Goal: Transaction & Acquisition: Book appointment/travel/reservation

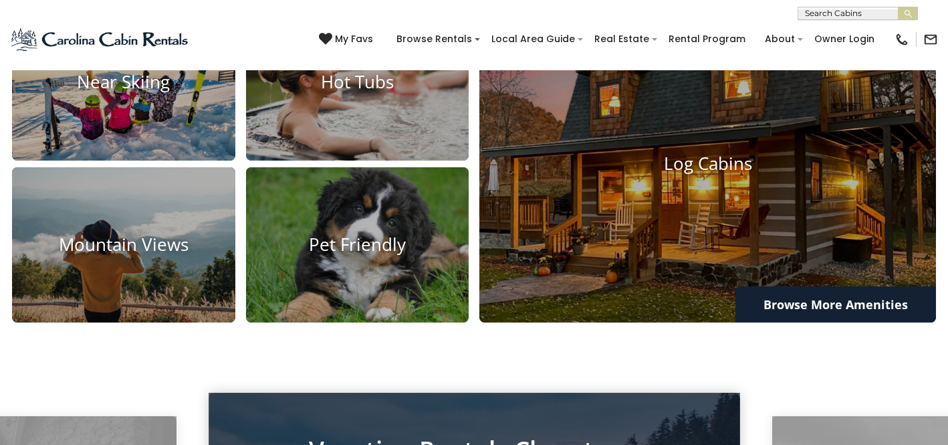
scroll to position [989, 0]
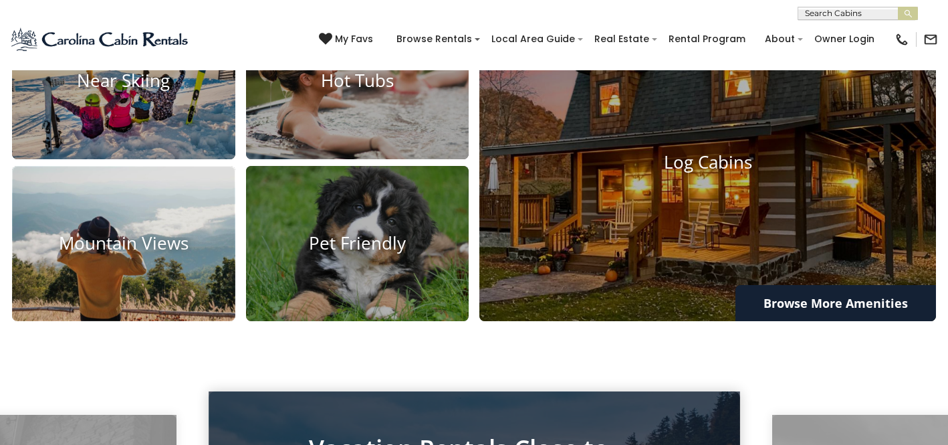
click at [130, 283] on img at bounding box center [123, 243] width 245 height 171
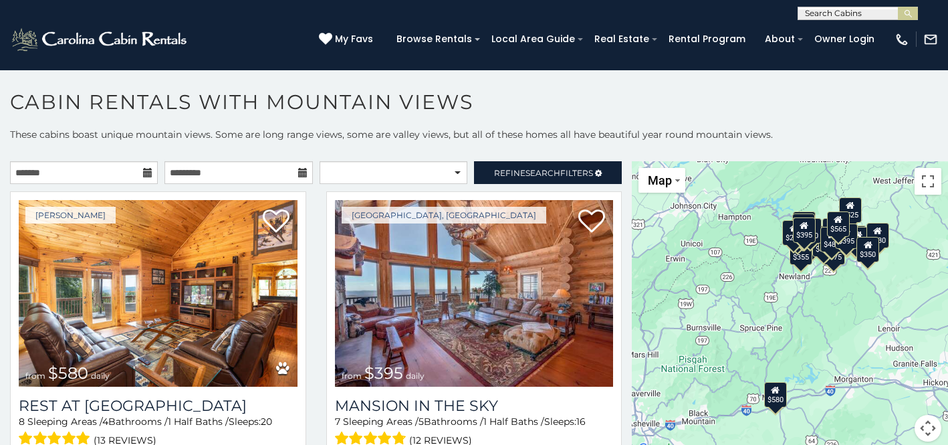
click at [147, 173] on icon at bounding box center [147, 172] width 9 height 9
click at [149, 173] on icon at bounding box center [147, 172] width 9 height 9
click at [117, 173] on input "text" at bounding box center [84, 172] width 148 height 23
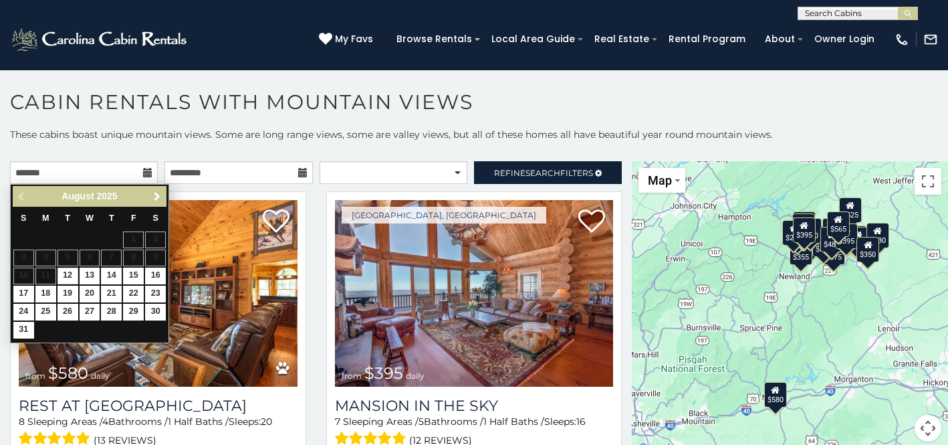
click at [158, 194] on span "Next" at bounding box center [157, 196] width 11 height 11
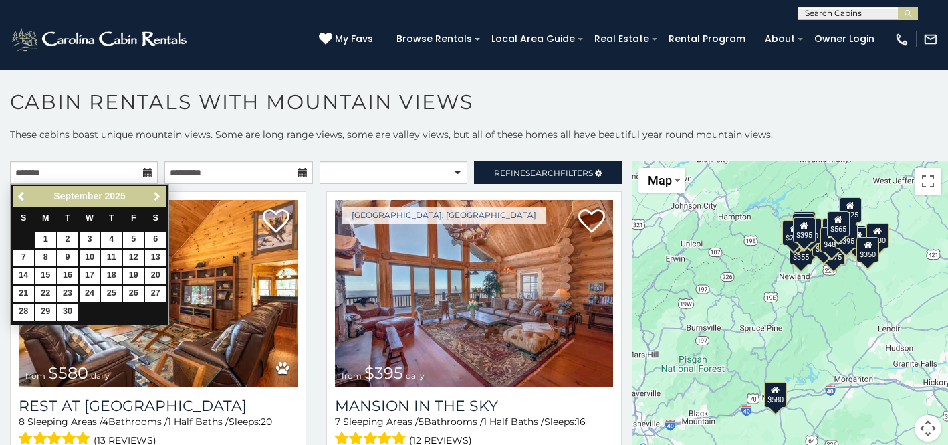
click at [158, 194] on span "Next" at bounding box center [157, 196] width 11 height 11
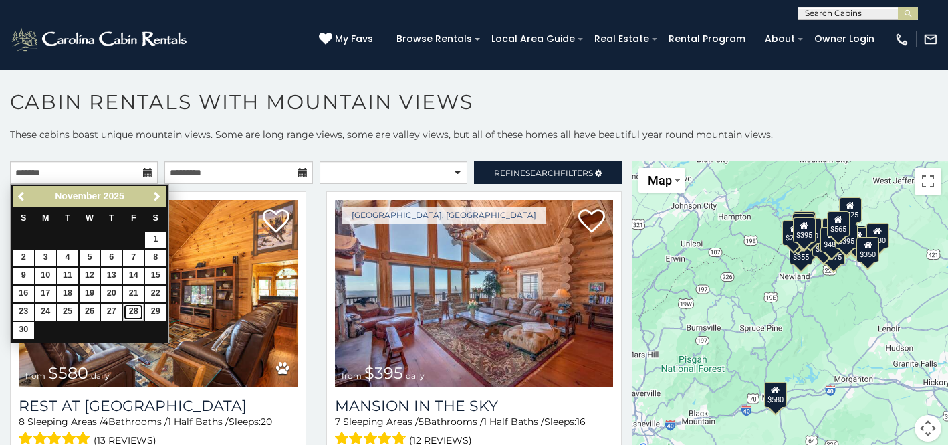
click at [134, 308] on link "28" at bounding box center [133, 312] width 21 height 17
type input "**********"
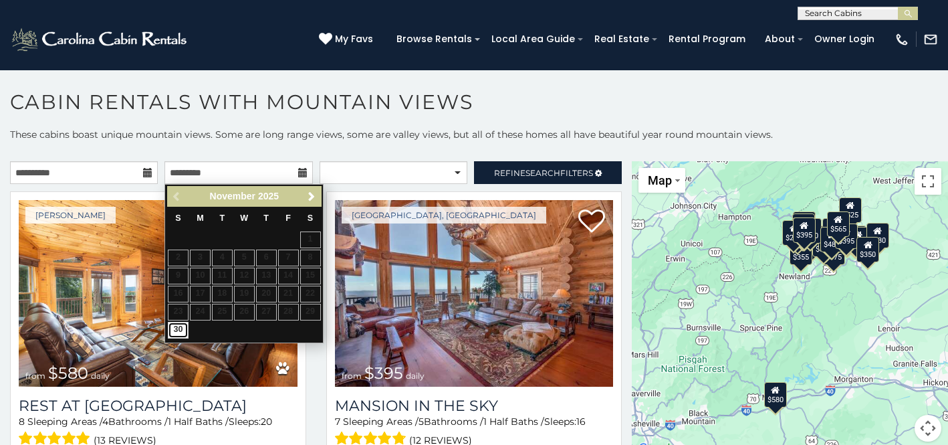
click at [180, 330] on link "30" at bounding box center [178, 330] width 21 height 17
type input "**********"
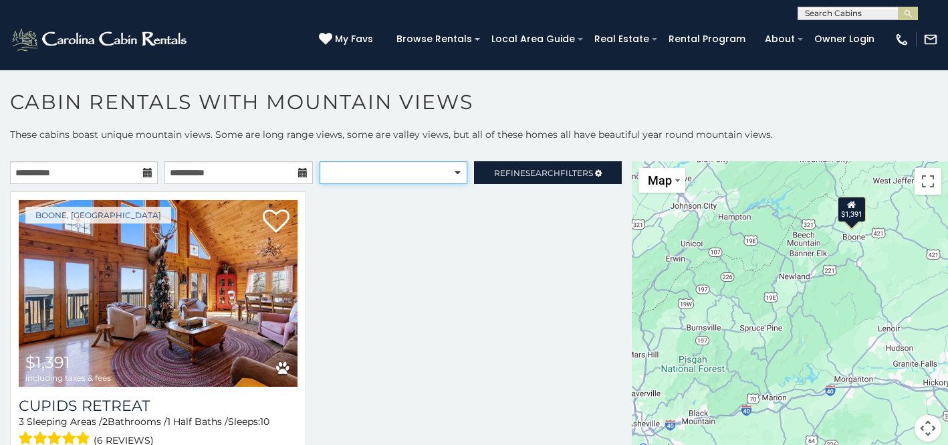
click at [421, 175] on select "**********" at bounding box center [394, 172] width 148 height 23
select select "**********"
click at [350, 302] on div at bounding box center [316, 347] width 632 height 313
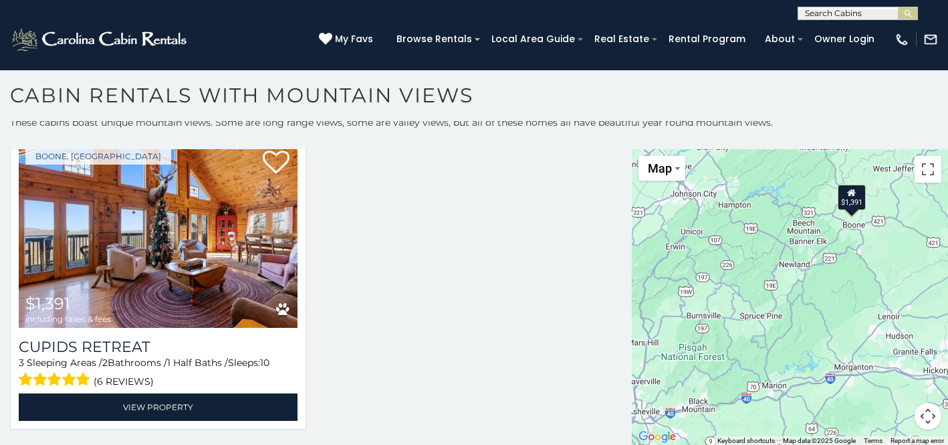
scroll to position [20, 0]
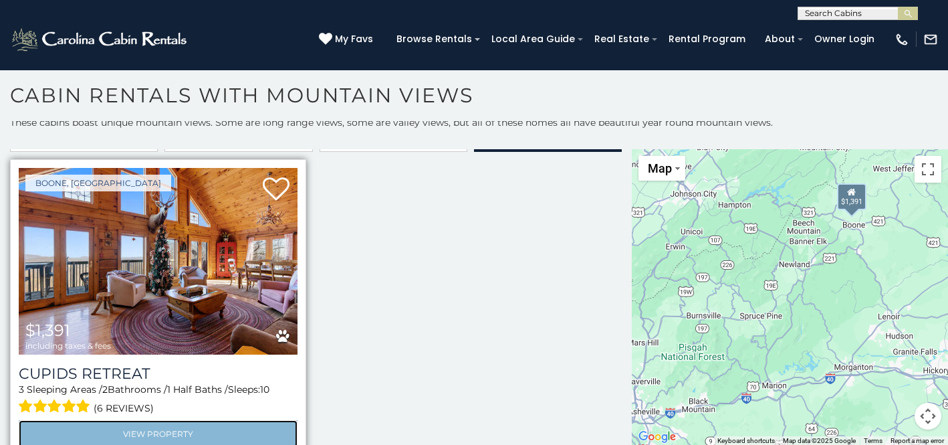
click at [165, 433] on link "View Property" at bounding box center [158, 433] width 279 height 27
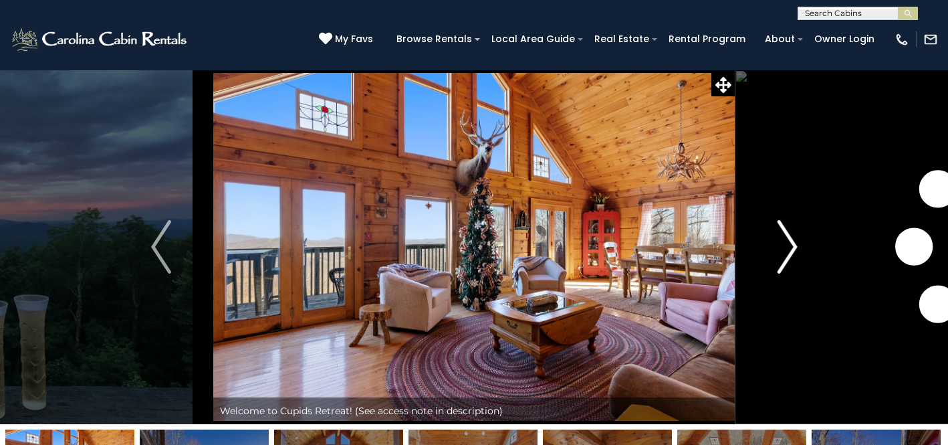
click at [788, 249] on img "Next" at bounding box center [787, 246] width 20 height 53
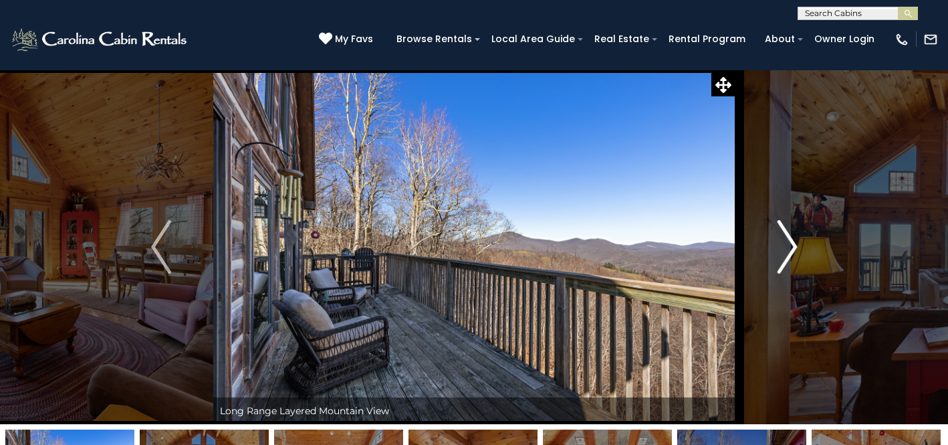
click at [788, 239] on img "Next" at bounding box center [787, 246] width 20 height 53
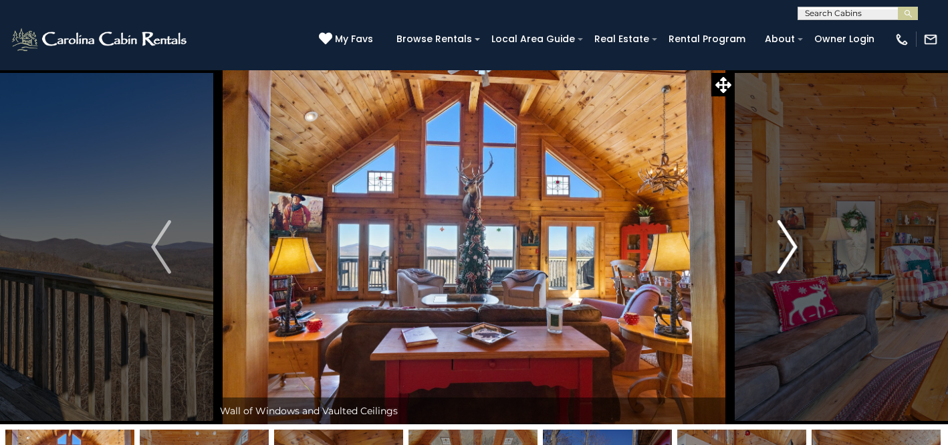
click at [788, 239] on img "Next" at bounding box center [787, 246] width 20 height 53
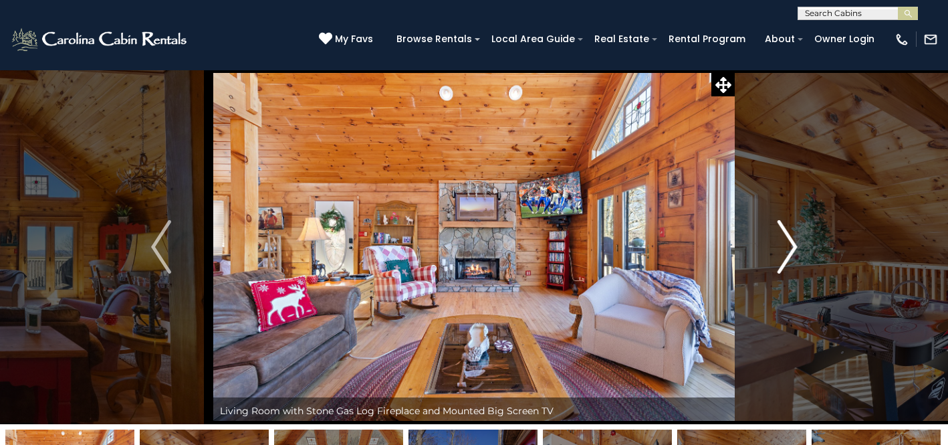
click at [787, 239] on img "Next" at bounding box center [787, 246] width 20 height 53
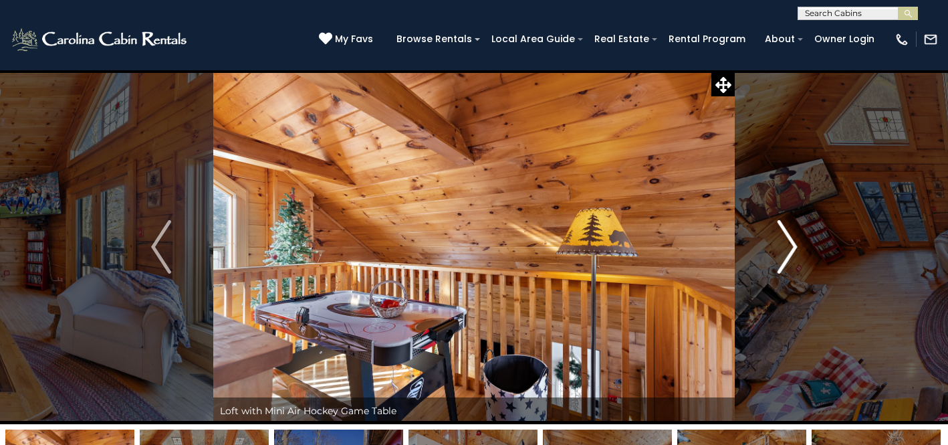
click at [787, 239] on img "Next" at bounding box center [787, 246] width 20 height 53
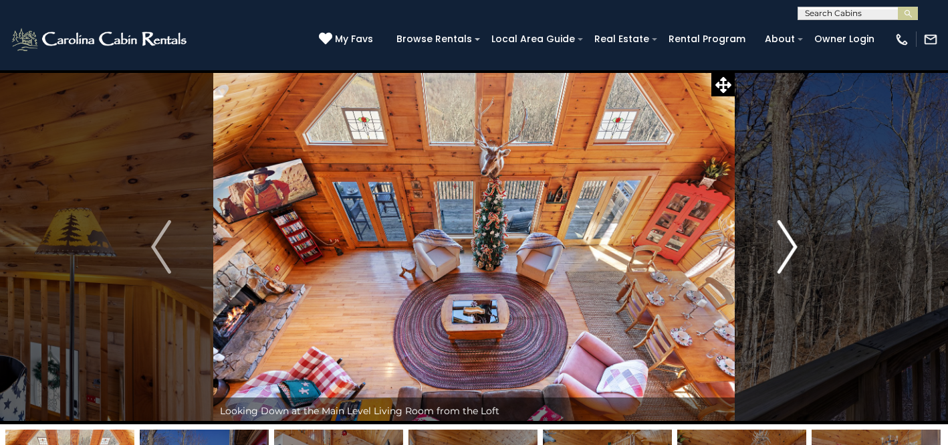
click at [785, 241] on img "Next" at bounding box center [787, 246] width 20 height 53
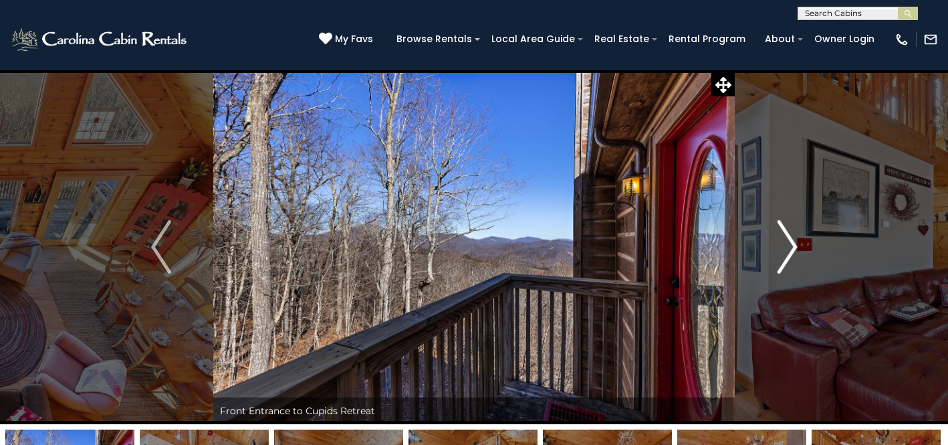
click at [786, 241] on img "Next" at bounding box center [787, 246] width 20 height 53
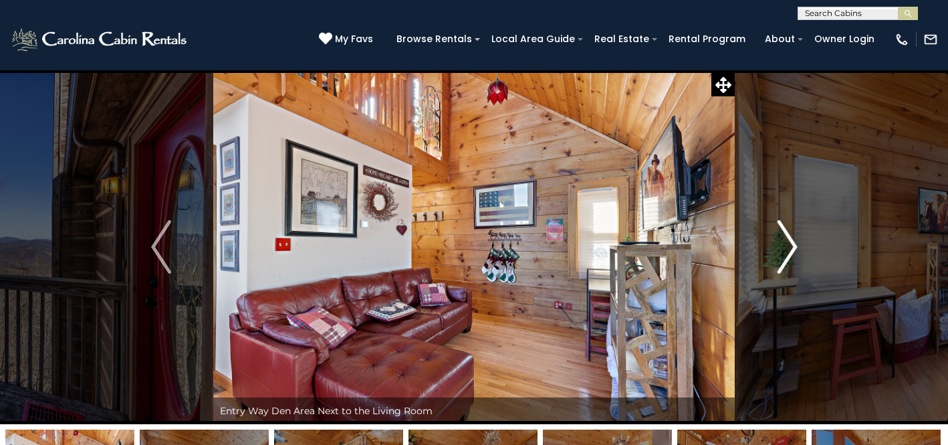
click at [785, 241] on img "Next" at bounding box center [787, 246] width 20 height 53
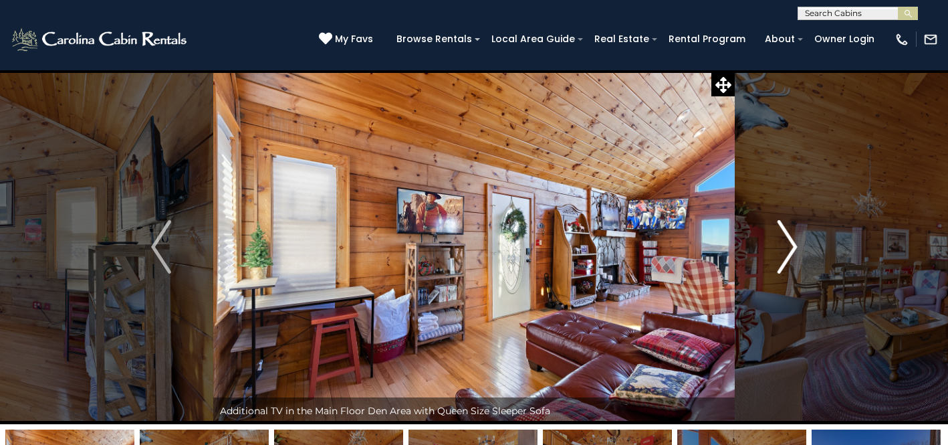
click at [785, 241] on img "Next" at bounding box center [787, 246] width 20 height 53
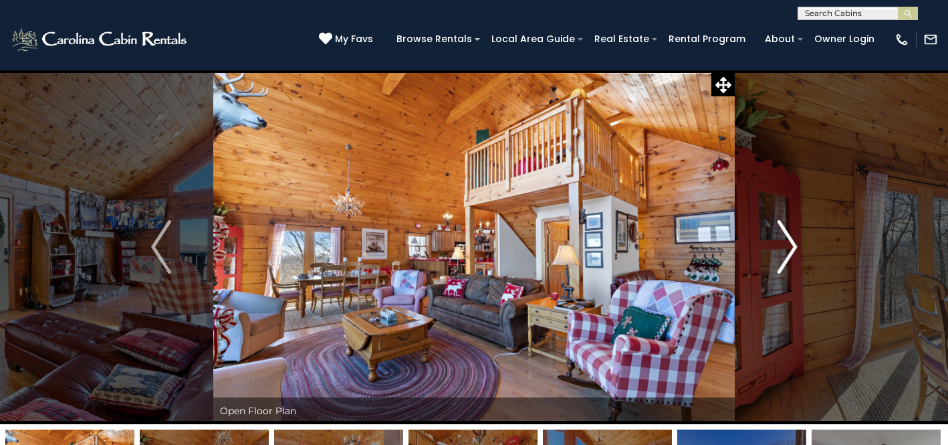
click at [785, 241] on img "Next" at bounding box center [787, 246] width 20 height 53
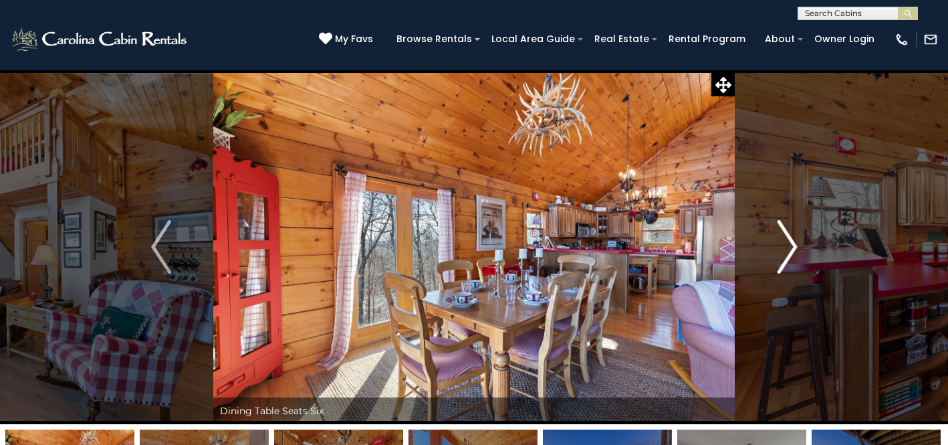
click at [789, 241] on img "Next" at bounding box center [787, 246] width 20 height 53
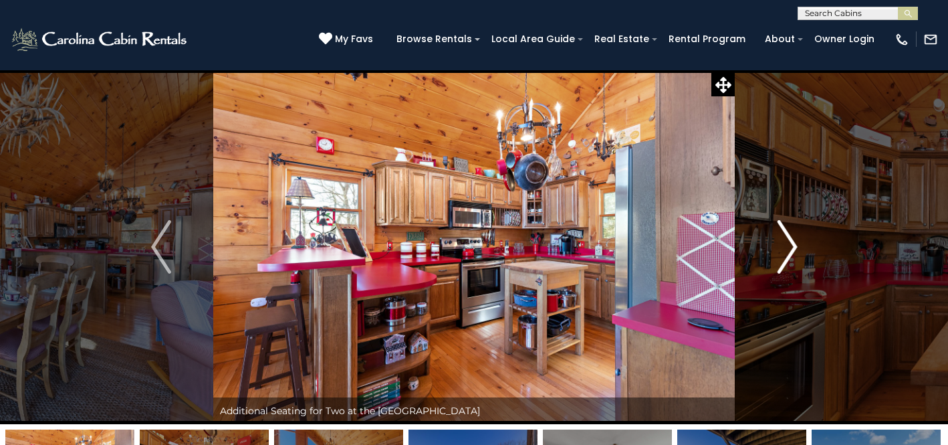
click at [789, 241] on img "Next" at bounding box center [787, 246] width 20 height 53
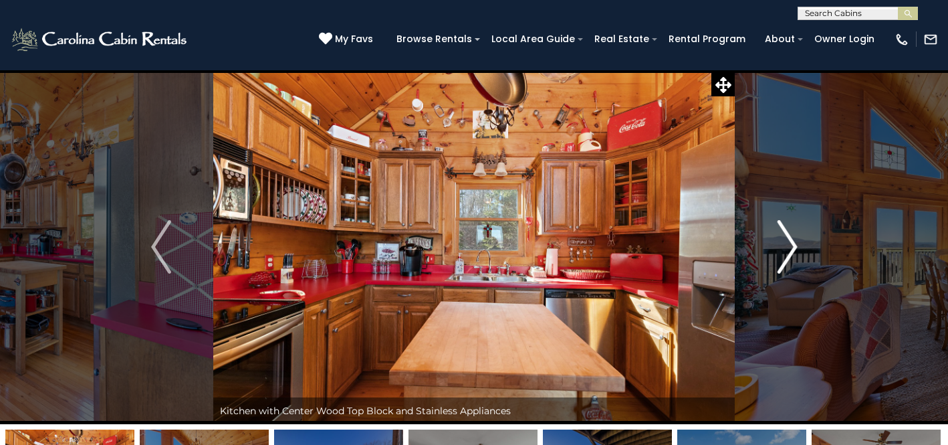
click at [789, 241] on img "Next" at bounding box center [787, 246] width 20 height 53
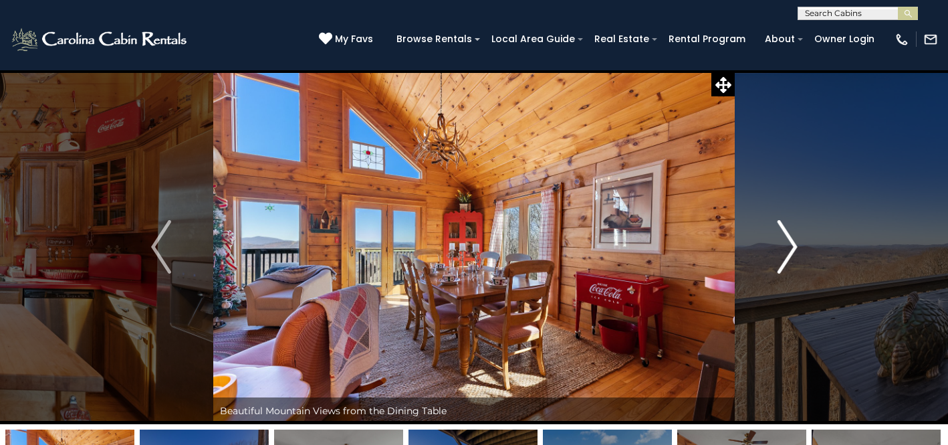
click at [789, 241] on img "Next" at bounding box center [787, 246] width 20 height 53
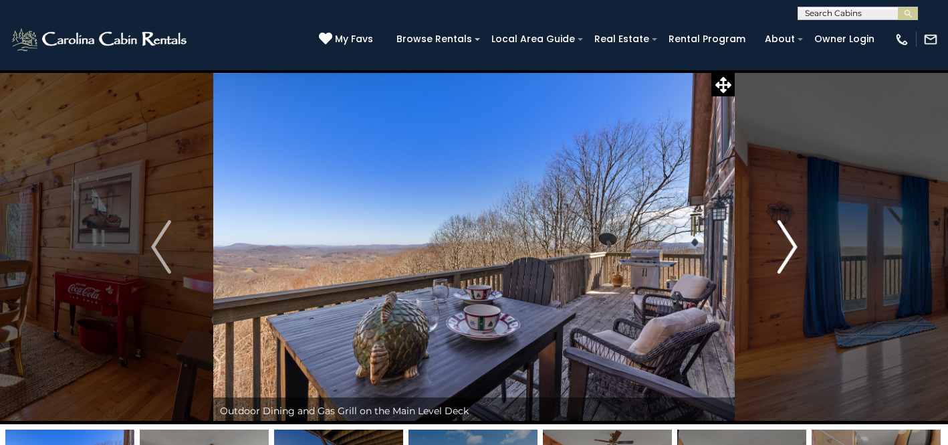
click at [789, 241] on img "Next" at bounding box center [787, 246] width 20 height 53
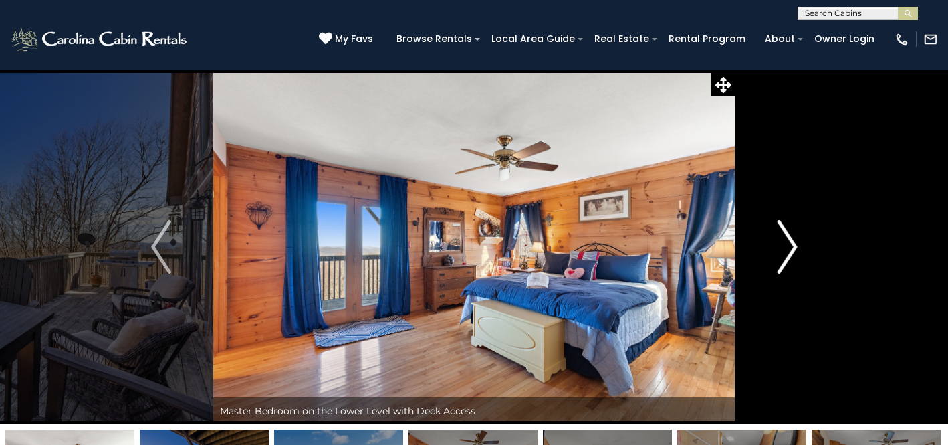
click at [789, 241] on img "Next" at bounding box center [787, 246] width 20 height 53
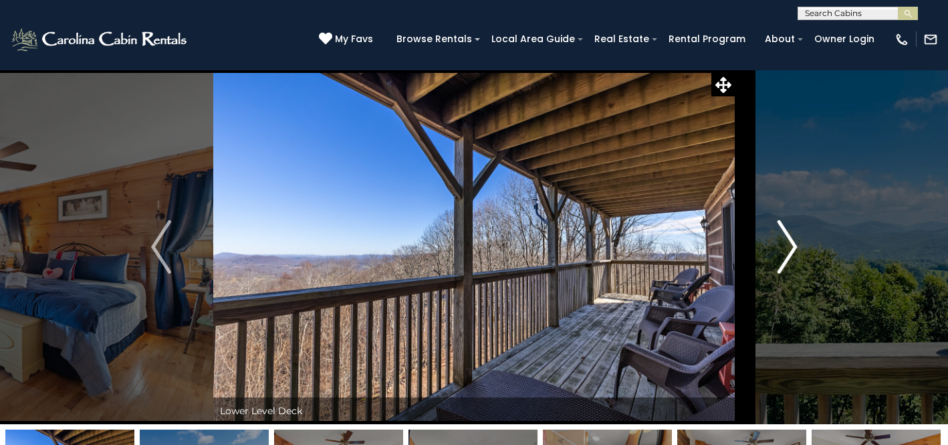
click at [789, 241] on img "Next" at bounding box center [787, 246] width 20 height 53
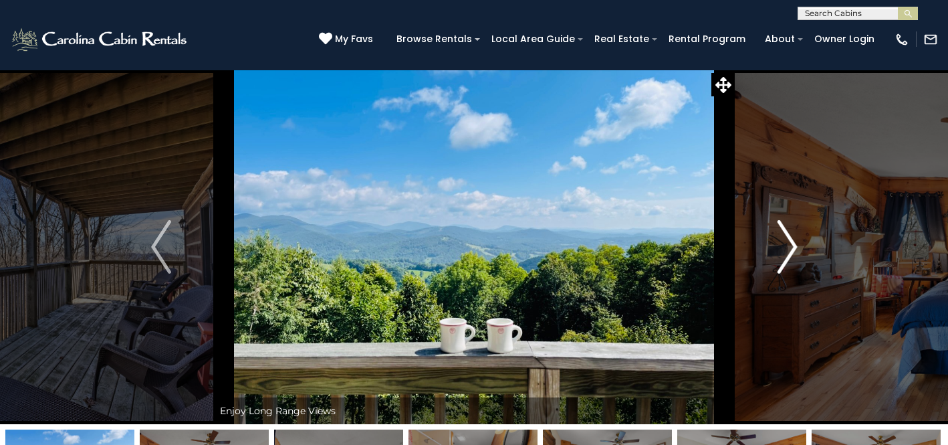
click at [789, 241] on img "Next" at bounding box center [787, 246] width 20 height 53
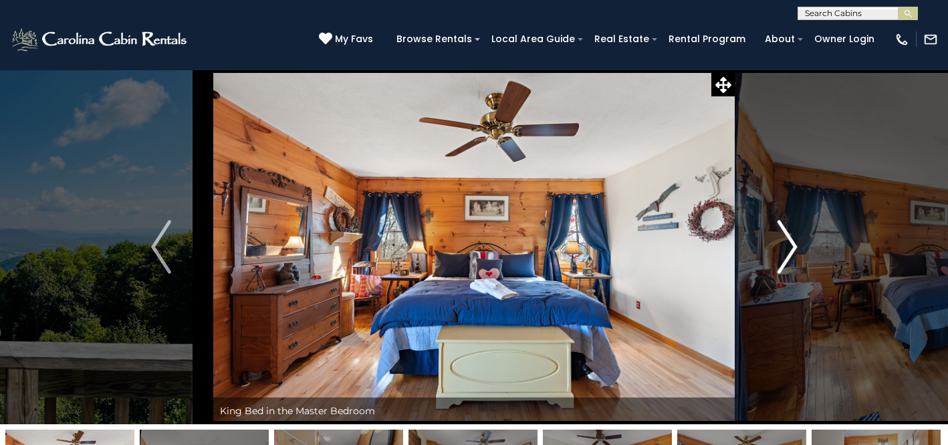
click at [789, 241] on img "Next" at bounding box center [787, 246] width 20 height 53
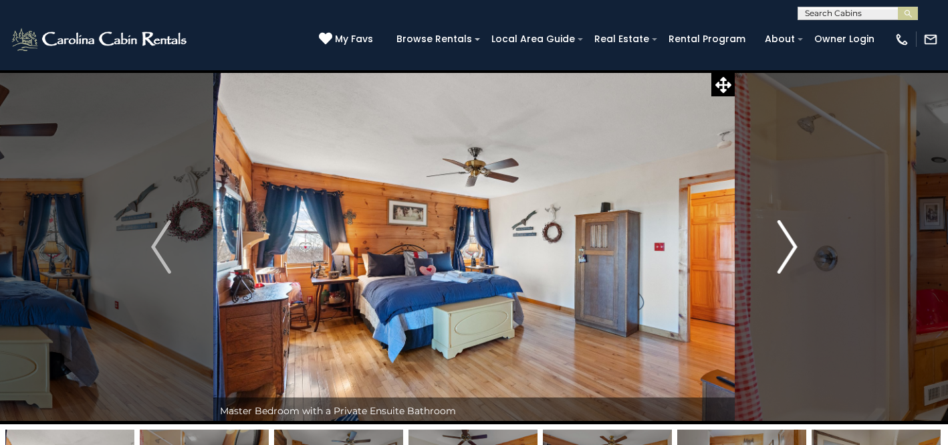
click at [789, 241] on img "Next" at bounding box center [787, 246] width 20 height 53
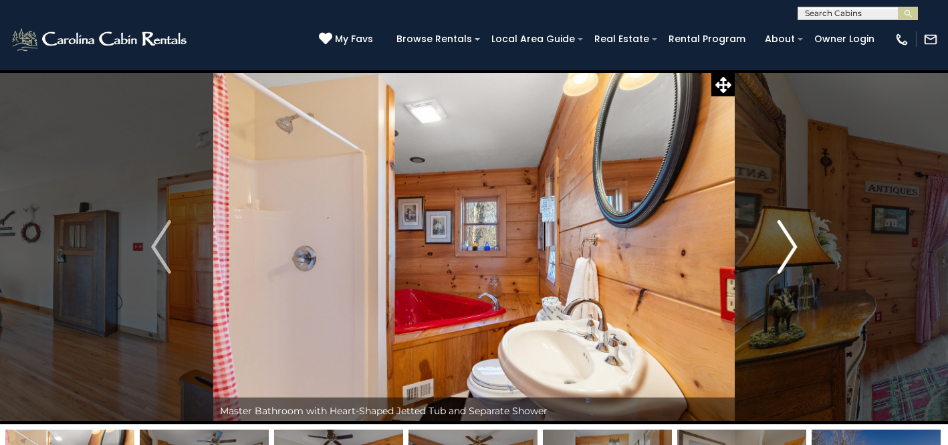
click at [789, 241] on img "Next" at bounding box center [787, 246] width 20 height 53
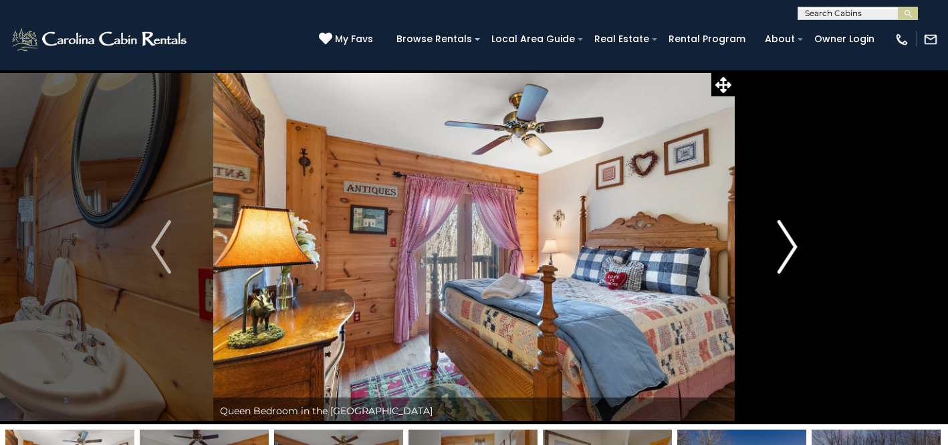
click at [789, 241] on img "Next" at bounding box center [787, 246] width 20 height 53
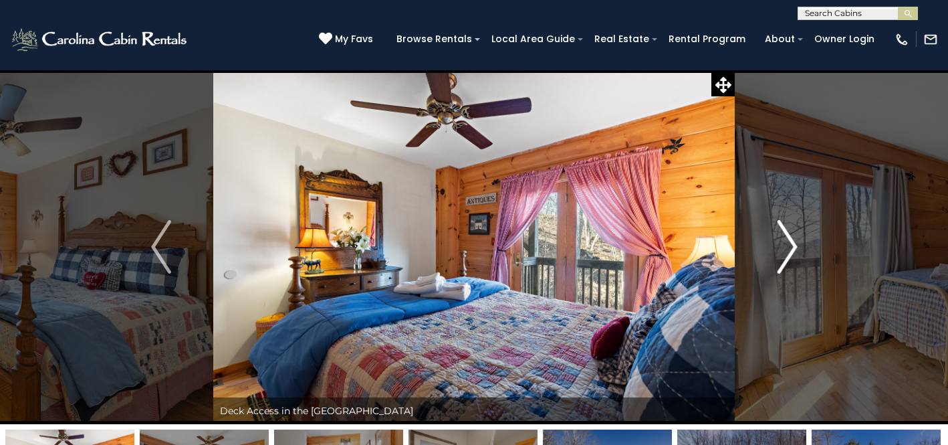
click at [789, 241] on img "Next" at bounding box center [787, 246] width 20 height 53
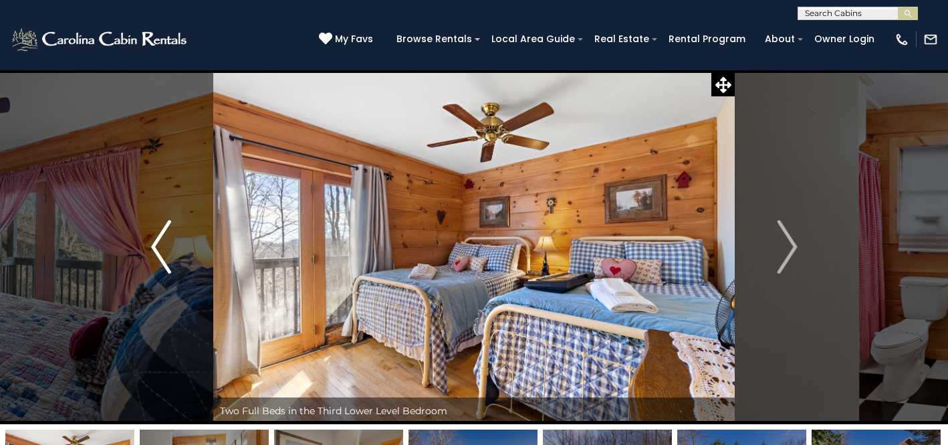
click at [162, 249] on img "Previous" at bounding box center [161, 246] width 20 height 53
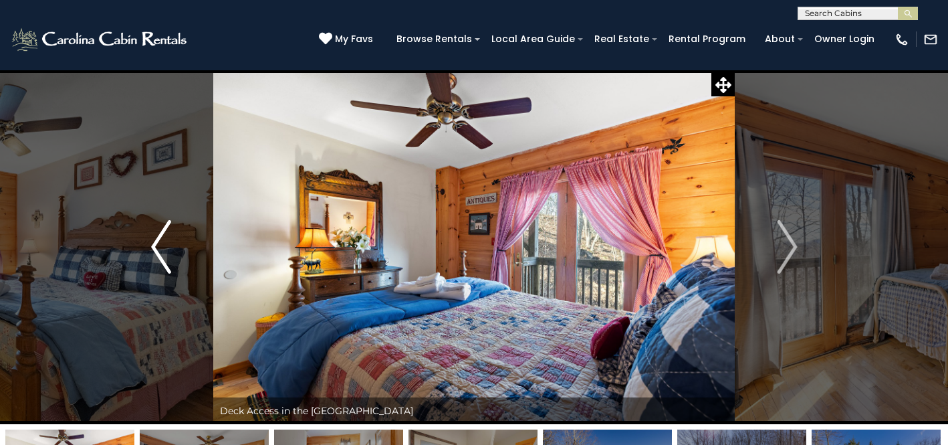
click at [162, 249] on img "Previous" at bounding box center [161, 246] width 20 height 53
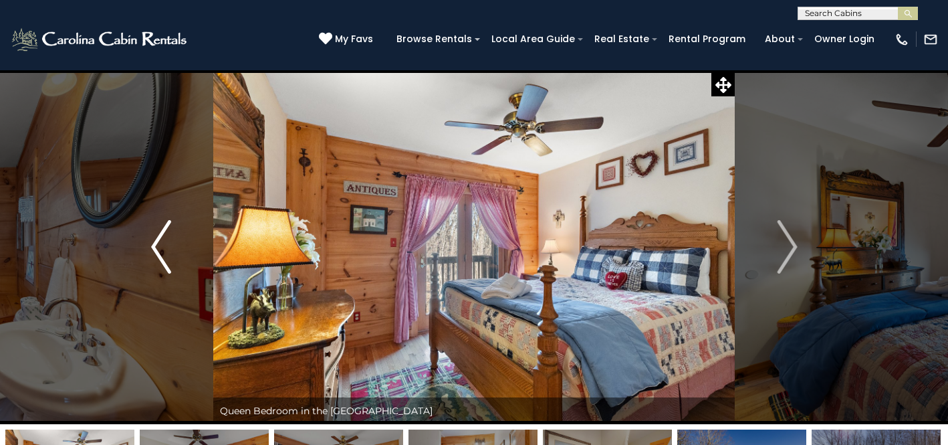
click at [159, 248] on img "Previous" at bounding box center [161, 246] width 20 height 53
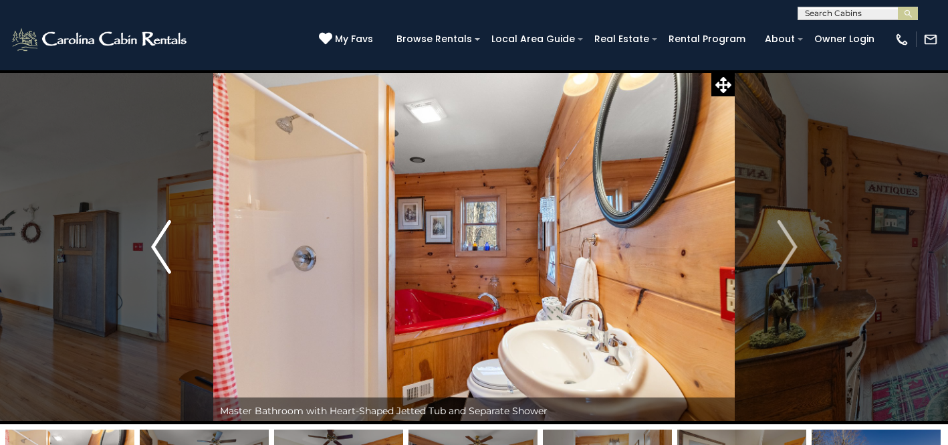
click at [159, 248] on img "Previous" at bounding box center [161, 246] width 20 height 53
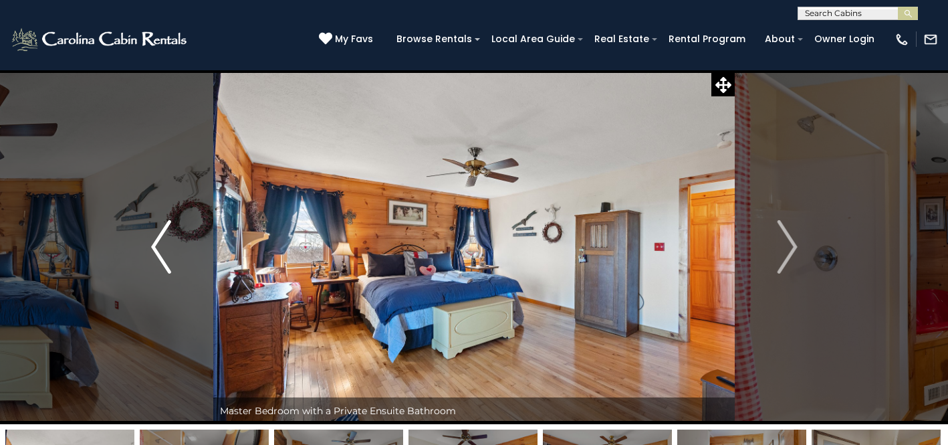
click at [163, 245] on img "Previous" at bounding box center [161, 246] width 20 height 53
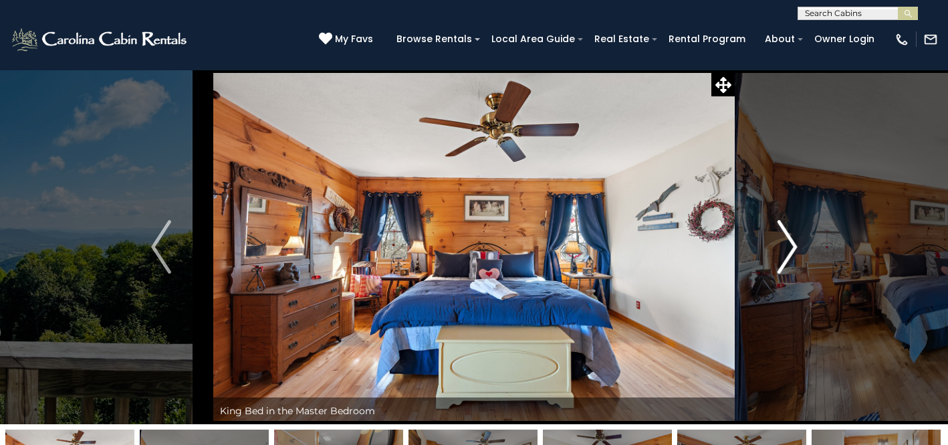
click at [792, 243] on img "Next" at bounding box center [787, 246] width 20 height 53
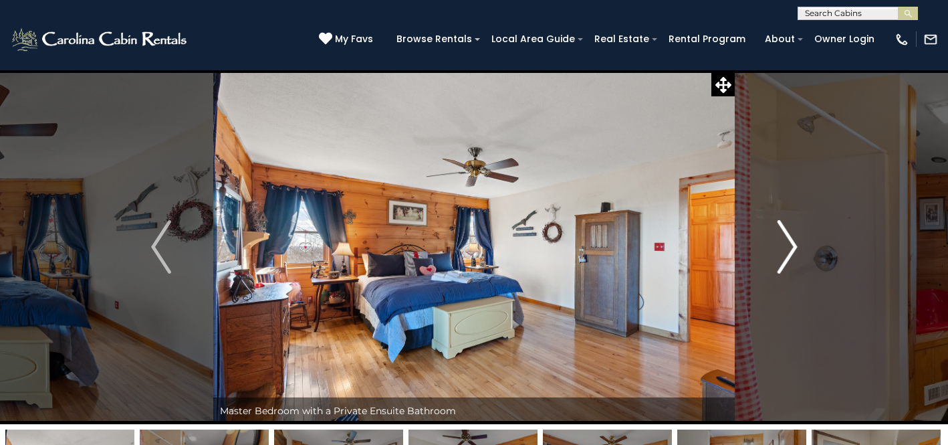
click at [786, 244] on img "Next" at bounding box center [787, 246] width 20 height 53
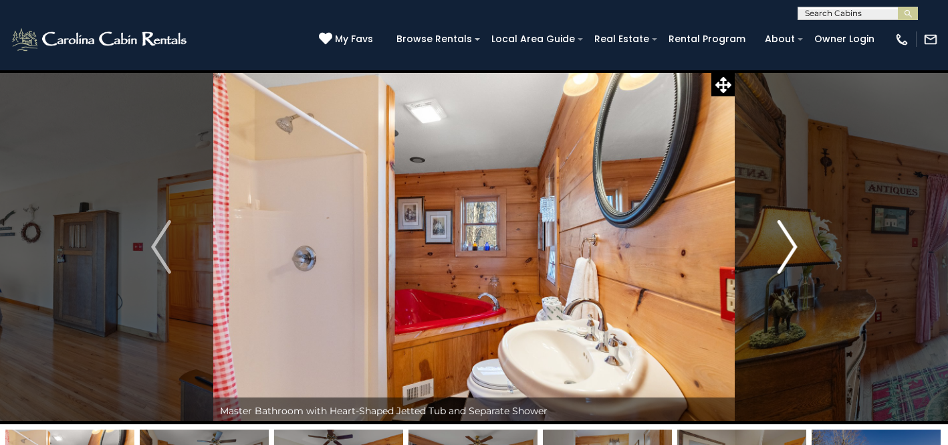
click at [786, 244] on img "Next" at bounding box center [787, 246] width 20 height 53
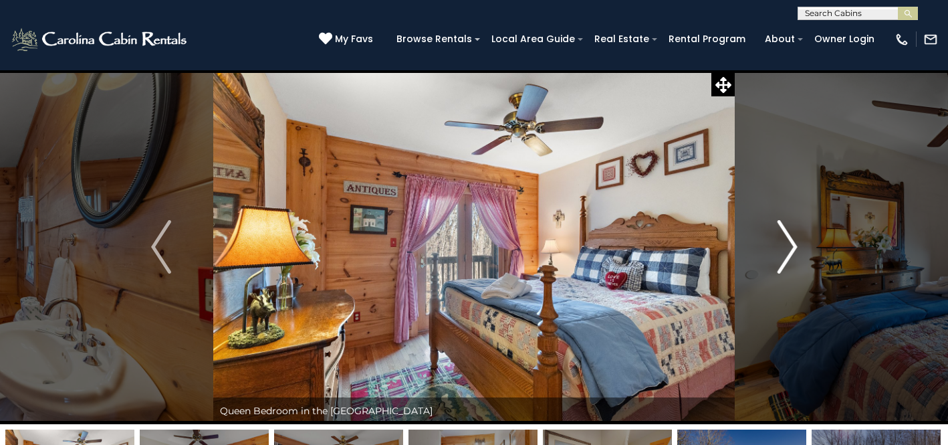
click at [785, 245] on img "Next" at bounding box center [787, 246] width 20 height 53
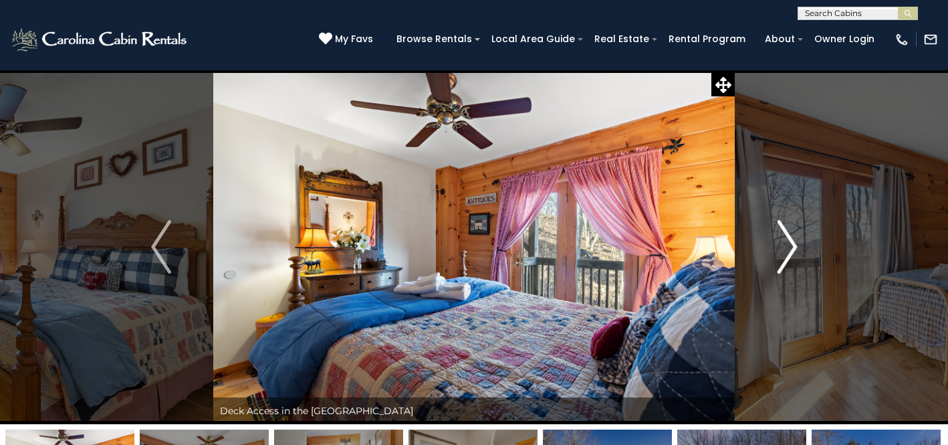
click at [785, 245] on img "Next" at bounding box center [787, 246] width 20 height 53
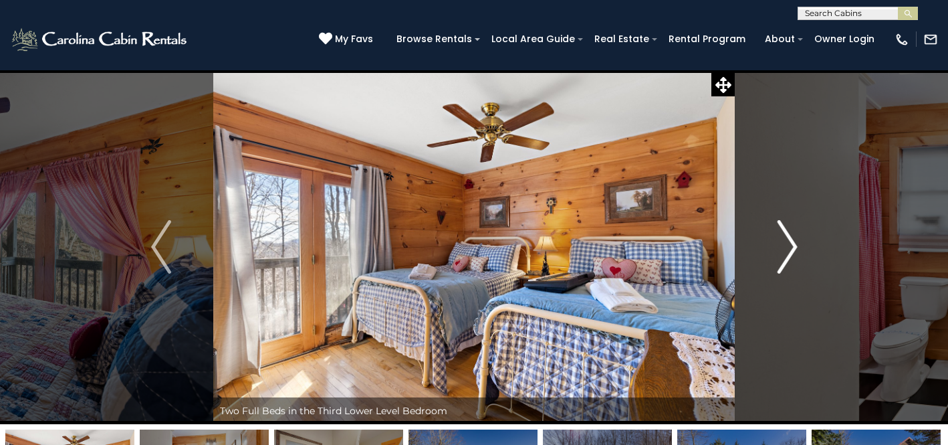
click at [784, 245] on img "Next" at bounding box center [787, 246] width 20 height 53
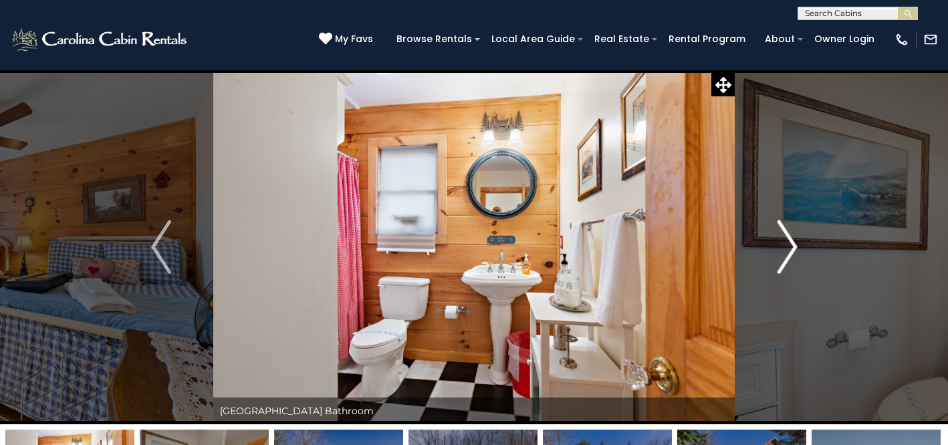
click at [784, 245] on img "Next" at bounding box center [787, 246] width 20 height 53
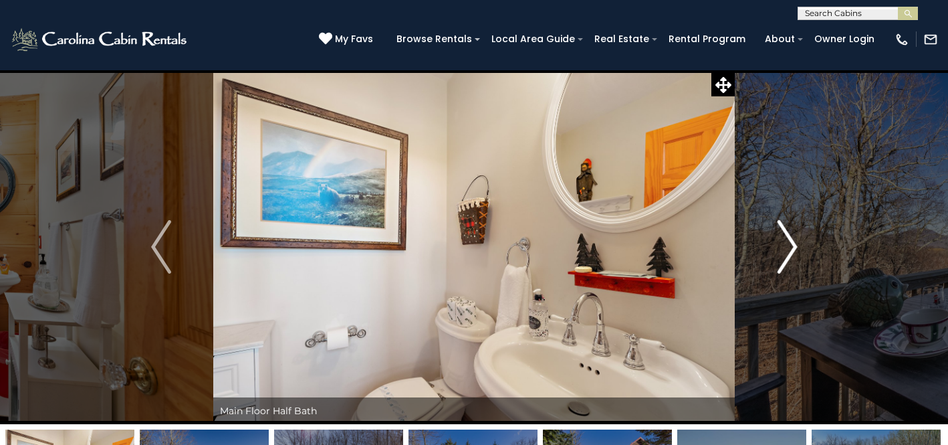
click at [784, 245] on img "Next" at bounding box center [787, 246] width 20 height 53
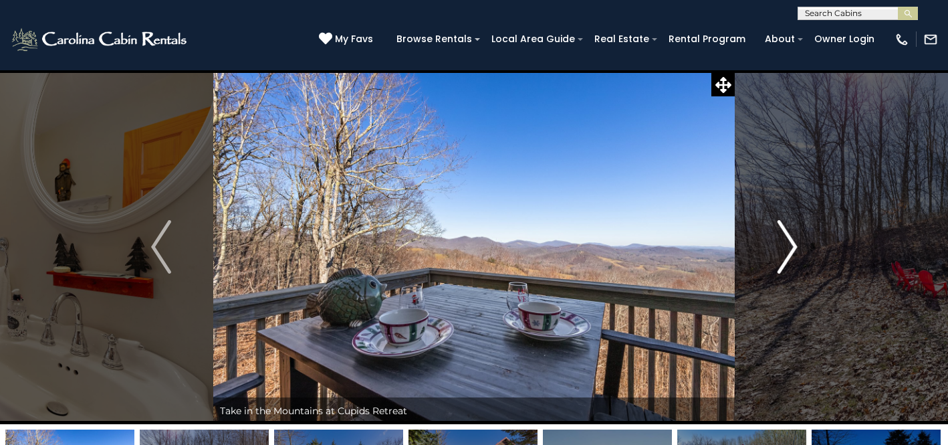
click at [784, 245] on img "Next" at bounding box center [787, 246] width 20 height 53
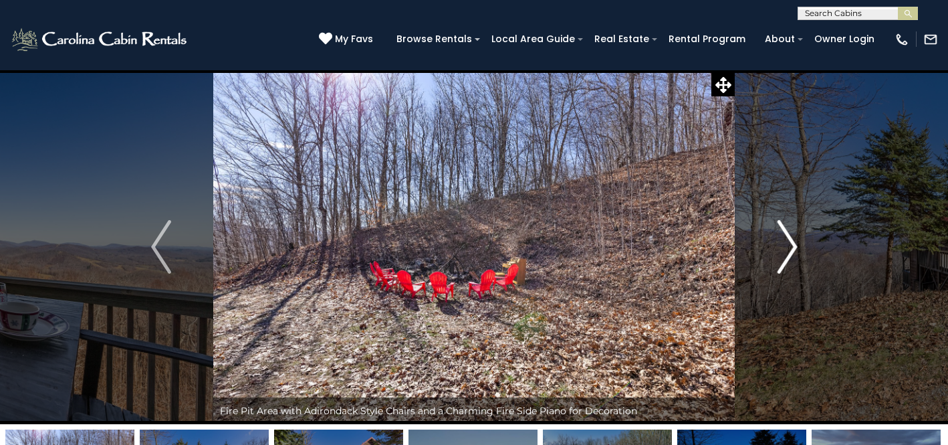
click at [784, 245] on img "Next" at bounding box center [787, 246] width 20 height 53
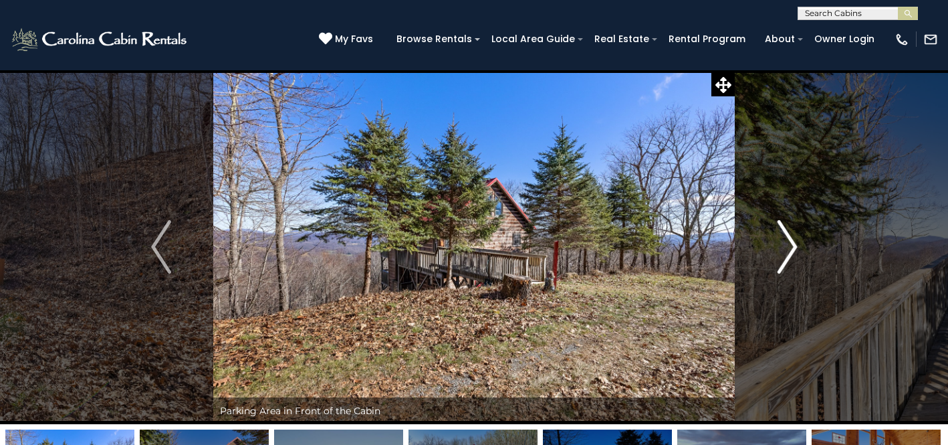
click at [782, 247] on img "Next" at bounding box center [787, 246] width 20 height 53
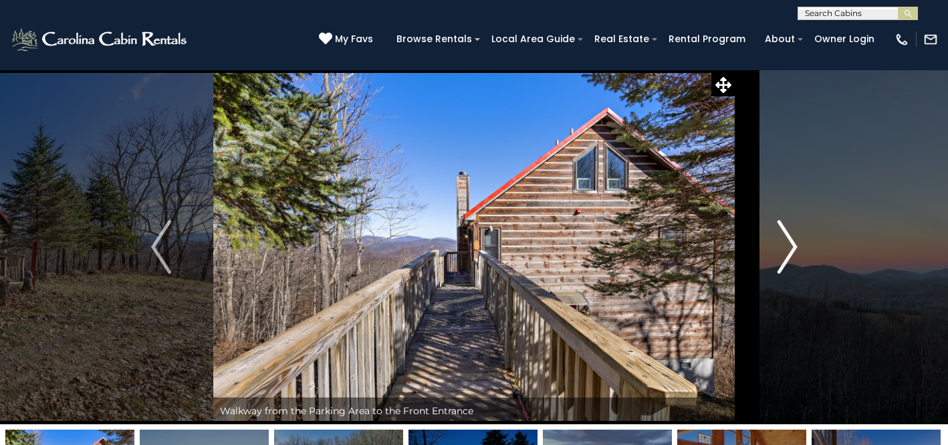
click at [782, 247] on img "Next" at bounding box center [787, 246] width 20 height 53
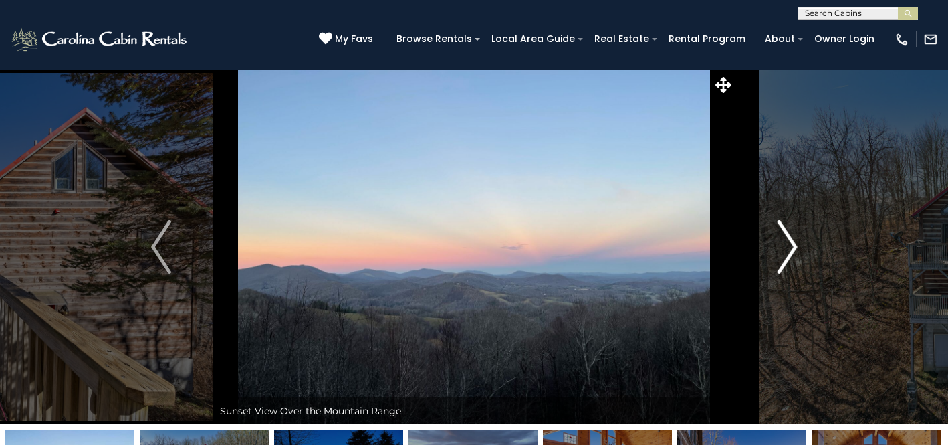
click at [782, 247] on img "Next" at bounding box center [787, 246] width 20 height 53
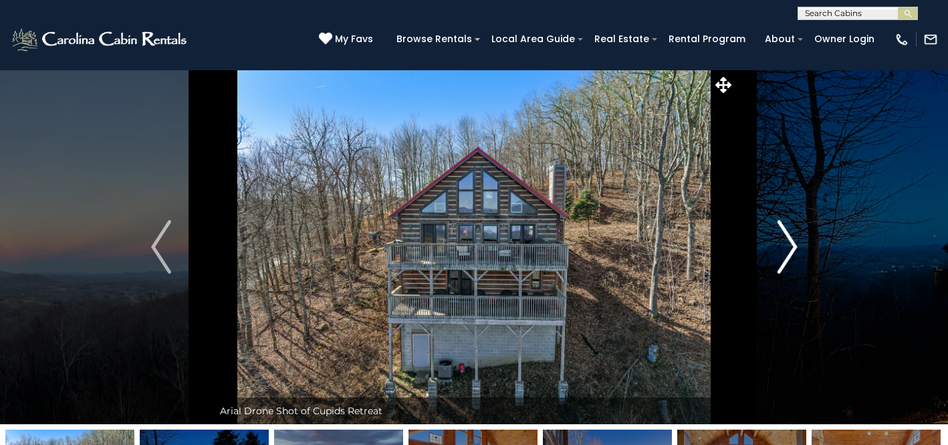
click at [782, 247] on img "Next" at bounding box center [787, 246] width 20 height 53
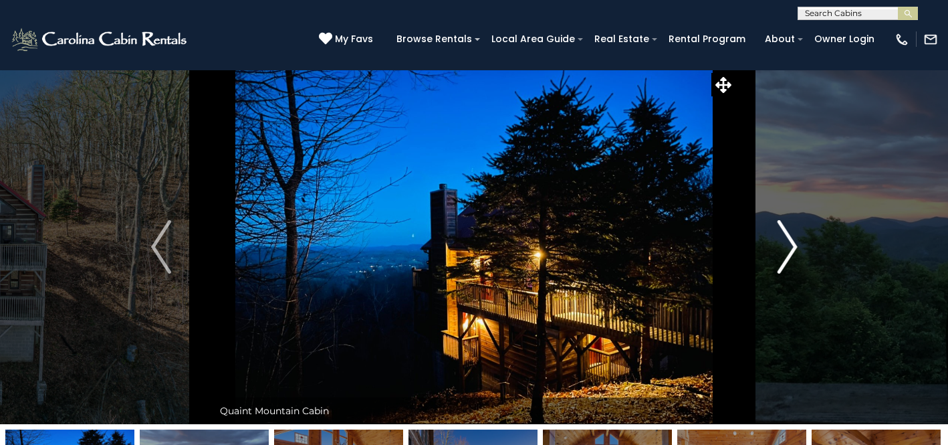
click at [782, 247] on img "Next" at bounding box center [787, 246] width 20 height 53
